Goal: Task Accomplishment & Management: Use online tool/utility

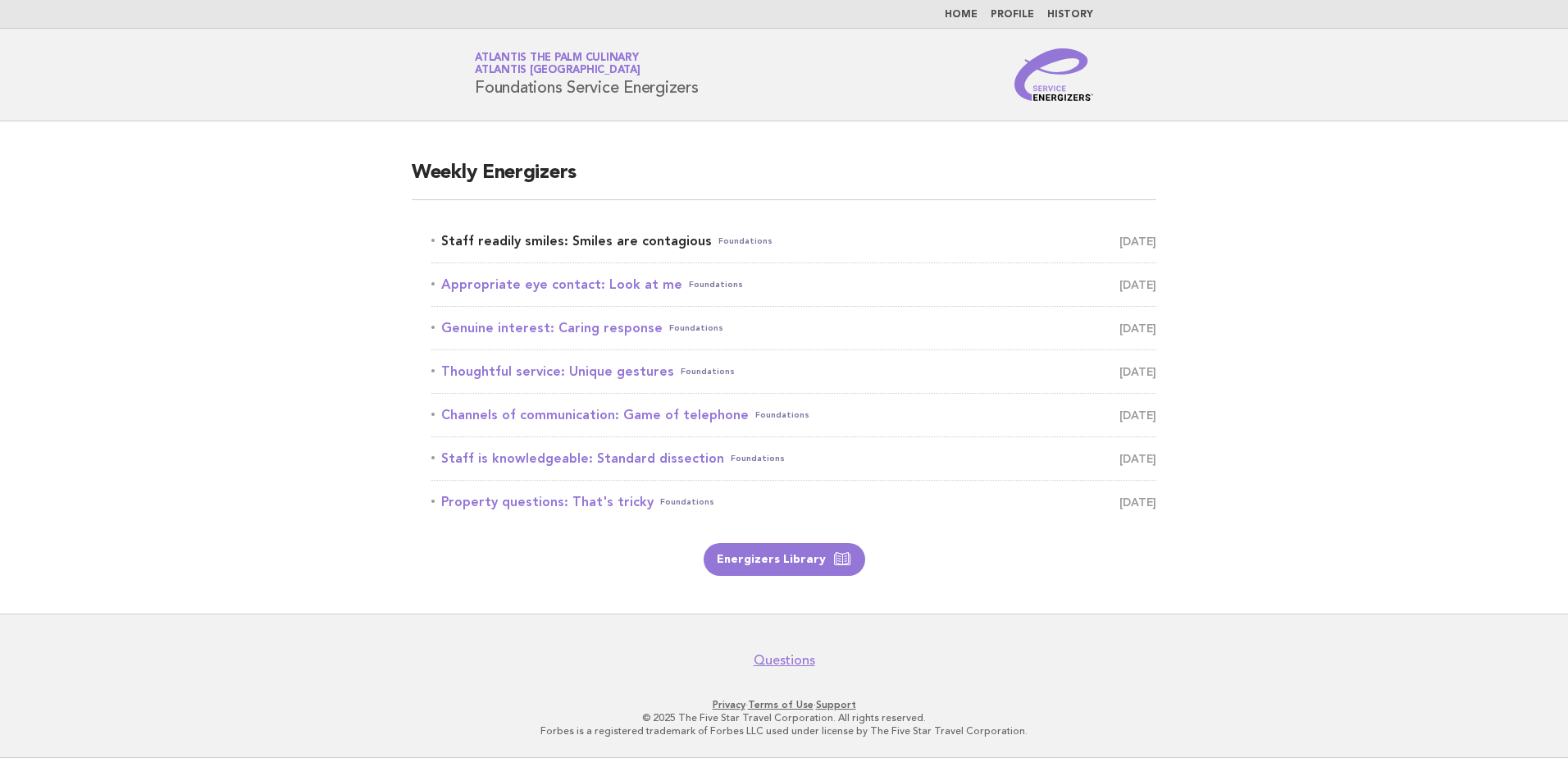
click at [511, 245] on link "Staff readily smiles: Smiles are contagious Foundations August 25" at bounding box center [793, 241] width 725 height 23
click at [560, 242] on link "Staff readily smiles: Smiles are contagious Foundations August 25" at bounding box center [793, 241] width 725 height 23
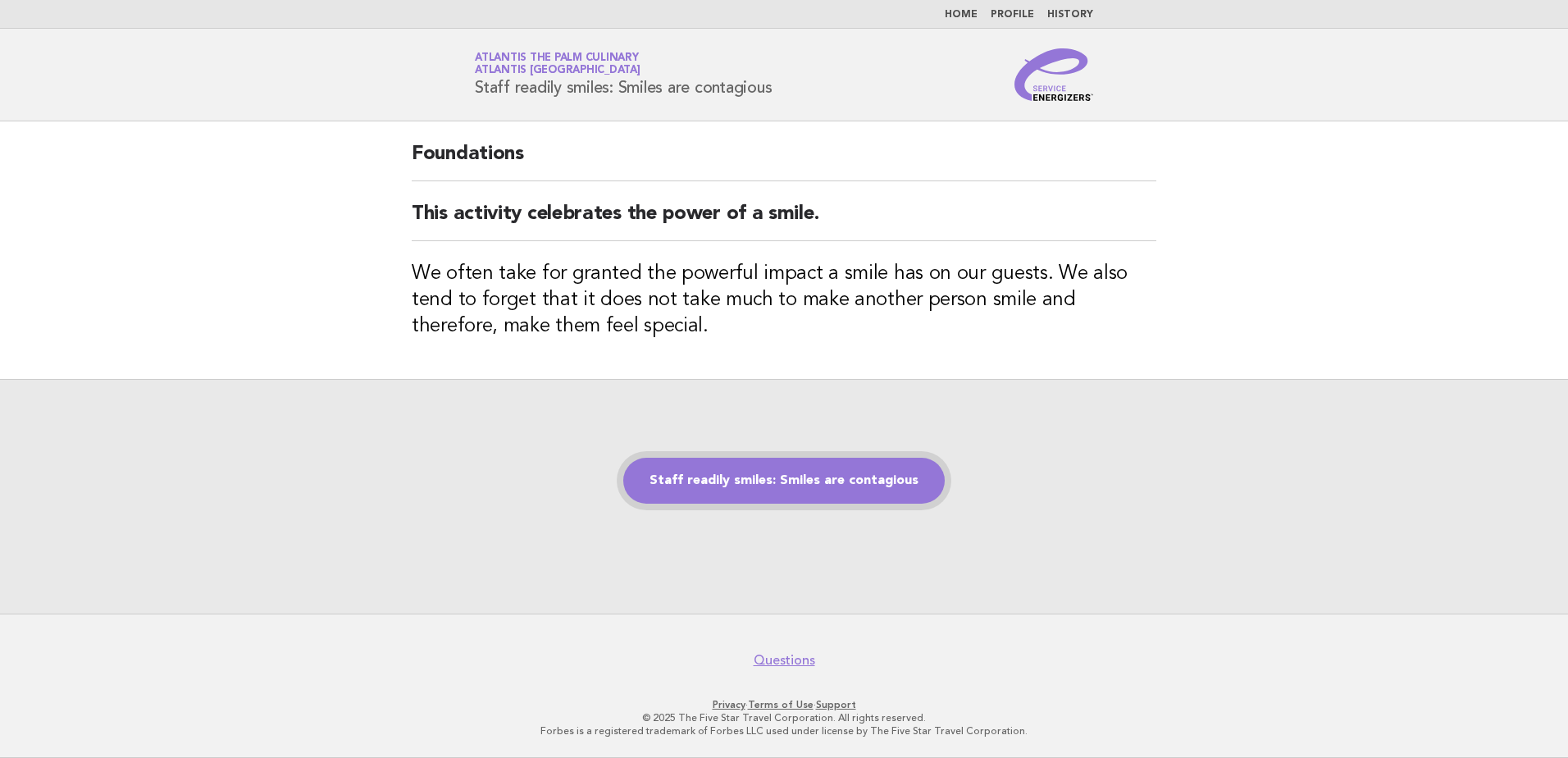
click at [828, 494] on link "Staff readily smiles: Smiles are contagious" at bounding box center [784, 480] width 321 height 46
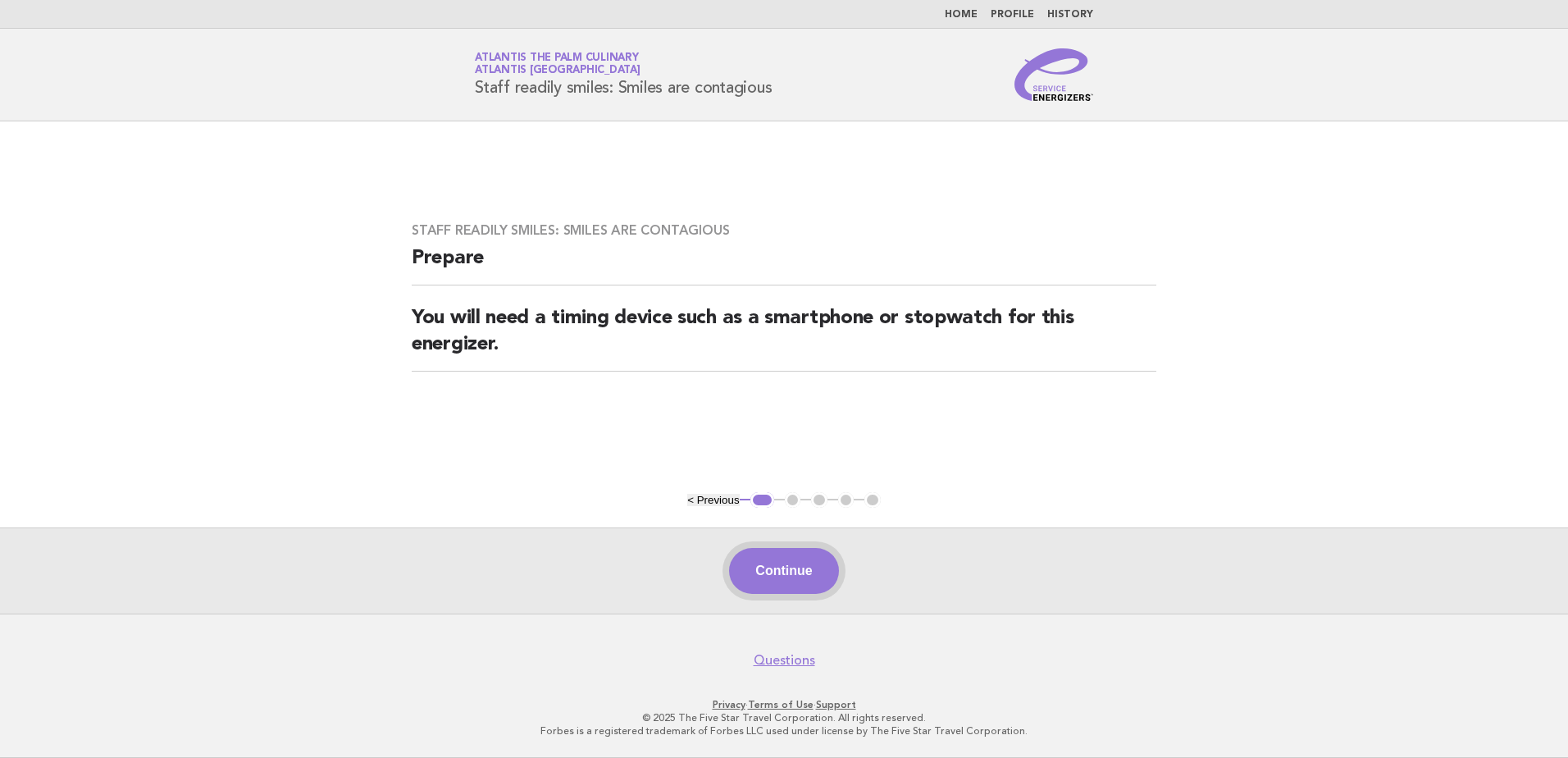
click at [761, 574] on button "Continue" at bounding box center [783, 570] width 109 height 46
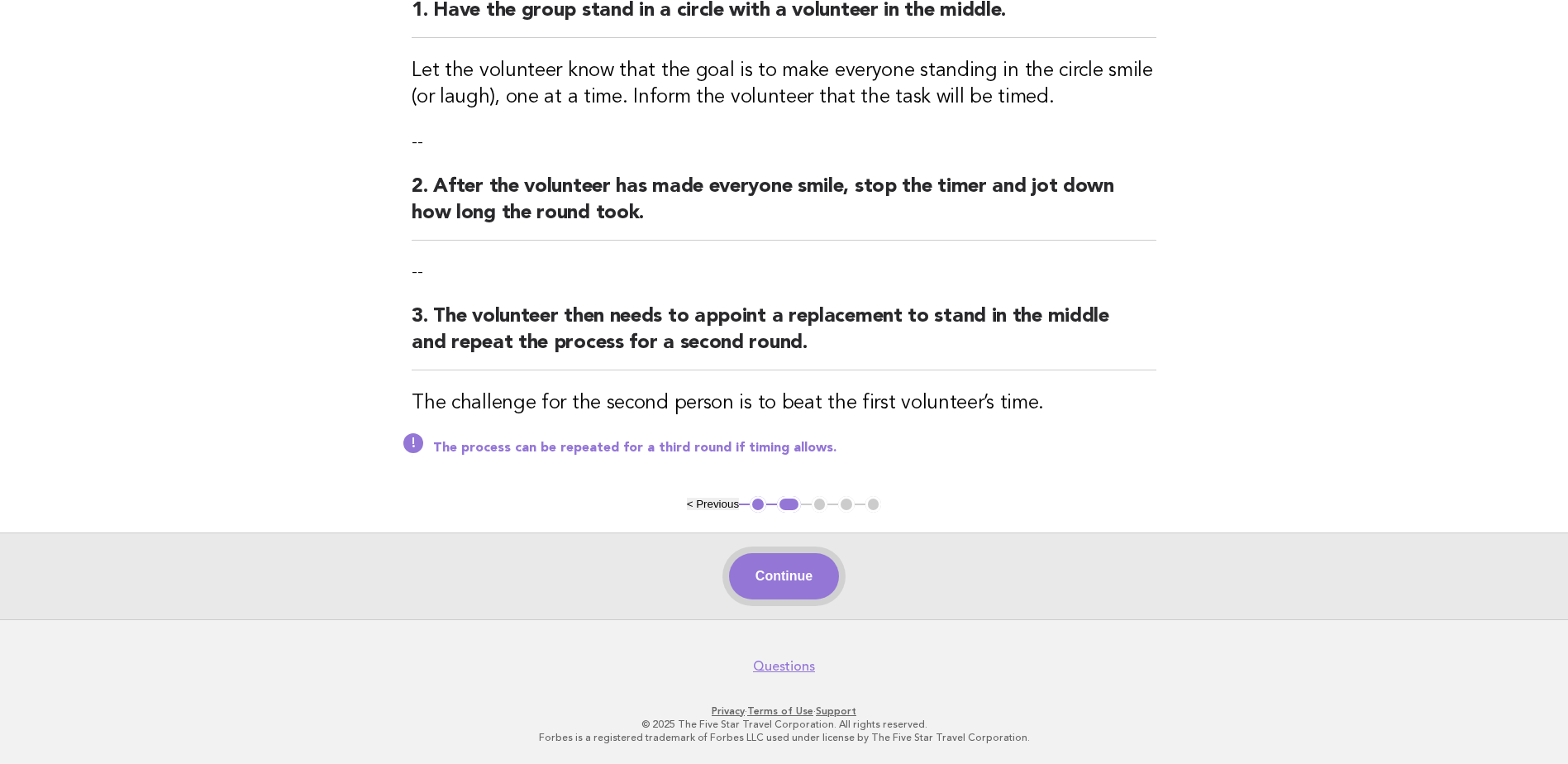
click at [770, 573] on button "Continue" at bounding box center [784, 576] width 110 height 46
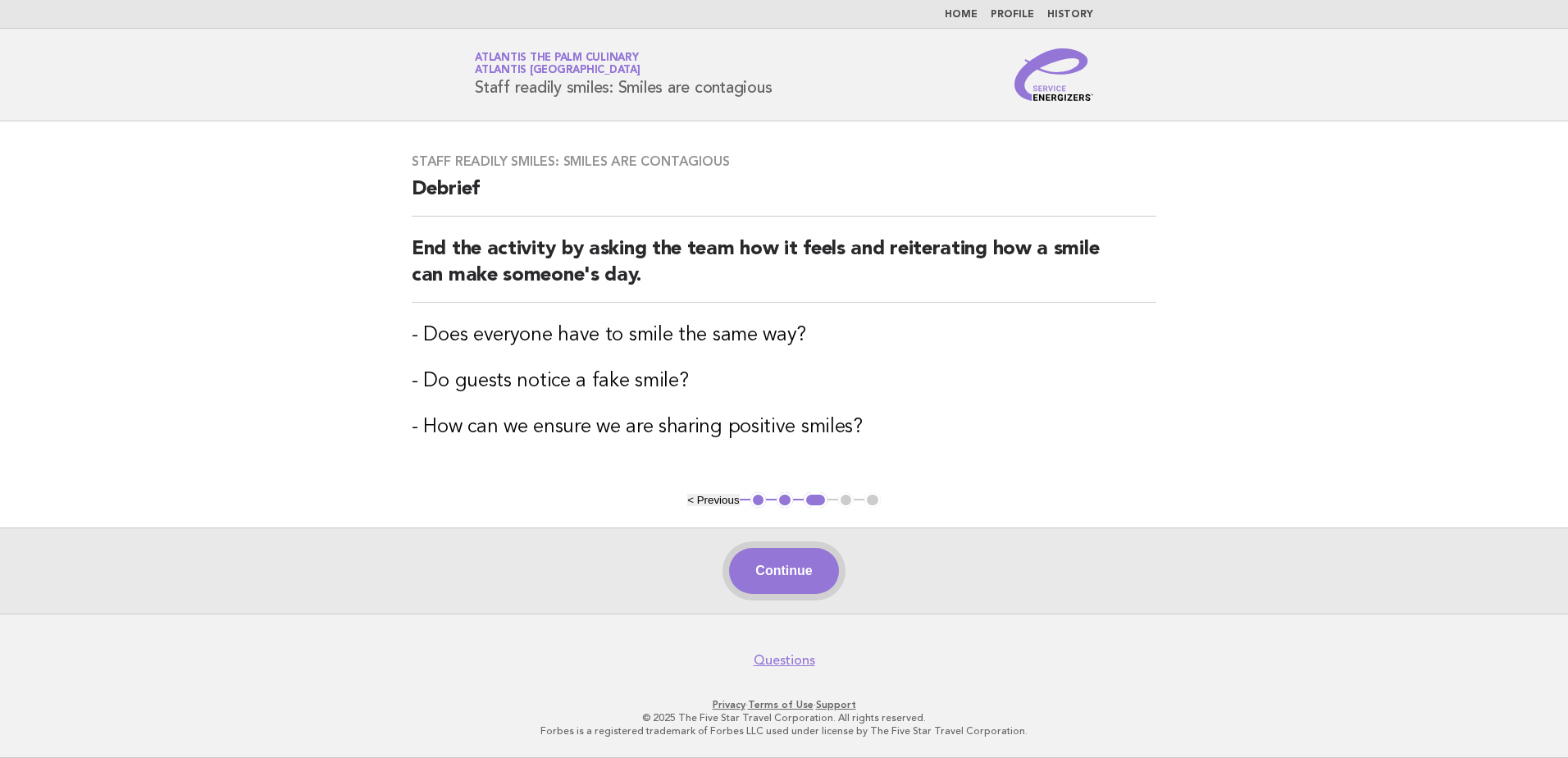
click at [801, 564] on button "Continue" at bounding box center [783, 570] width 109 height 46
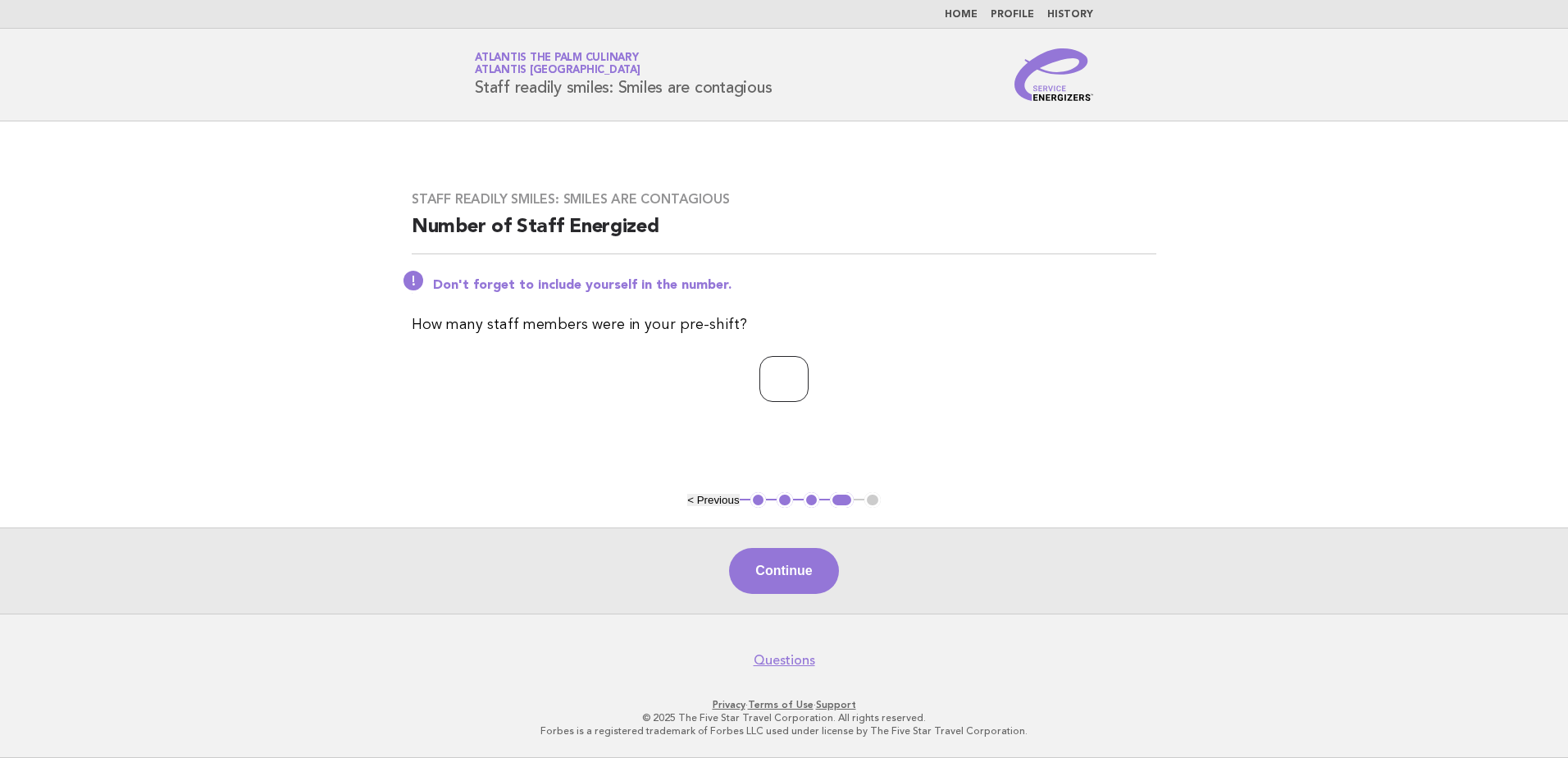
click at [808, 374] on input "*" at bounding box center [783, 378] width 49 height 46
type input "*"
click at [808, 374] on input "*" at bounding box center [783, 378] width 49 height 46
click at [792, 570] on button "Continue" at bounding box center [783, 570] width 109 height 46
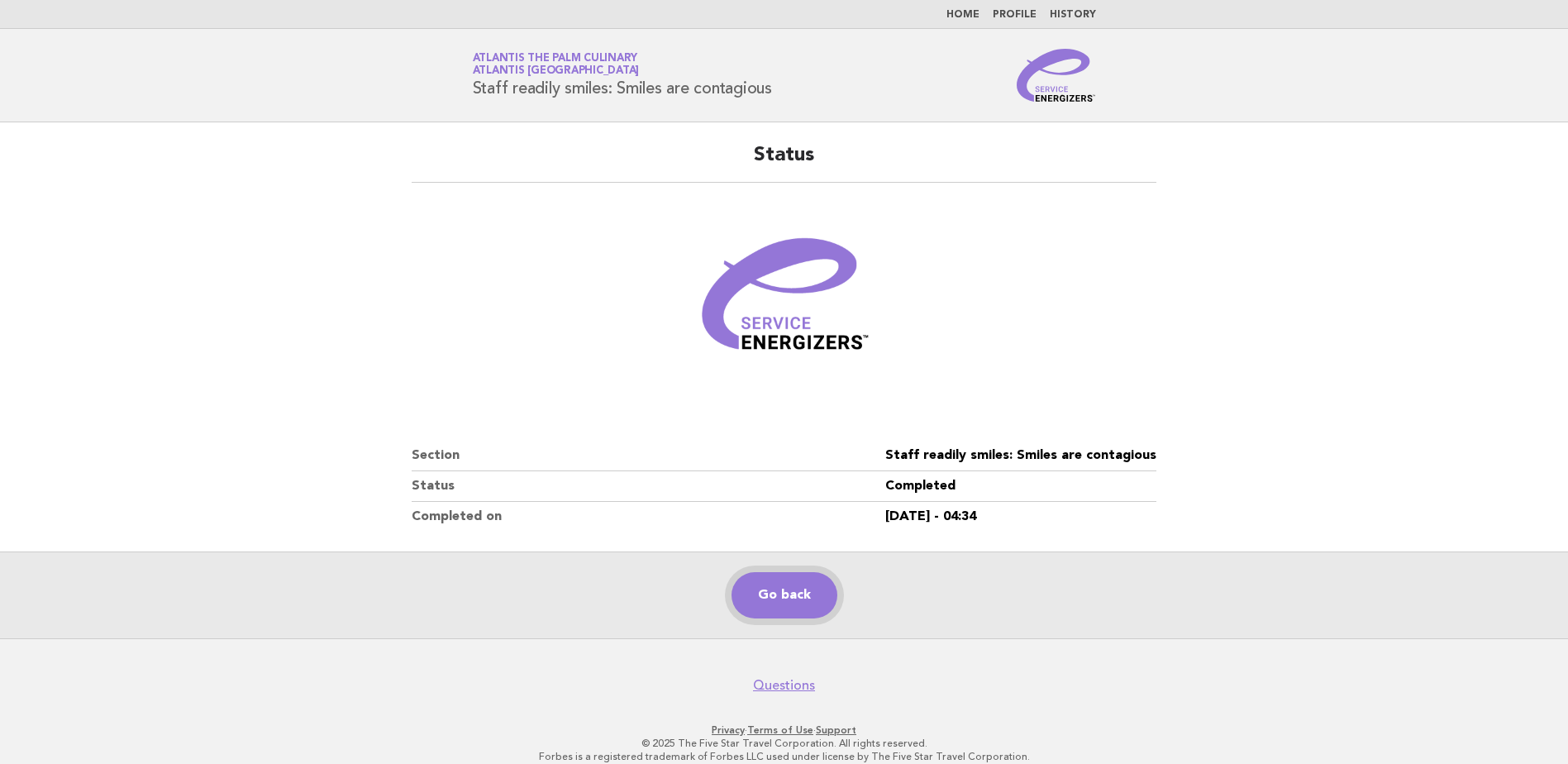
click at [785, 596] on link "Go back" at bounding box center [784, 595] width 105 height 46
